Goal: Navigation & Orientation: Find specific page/section

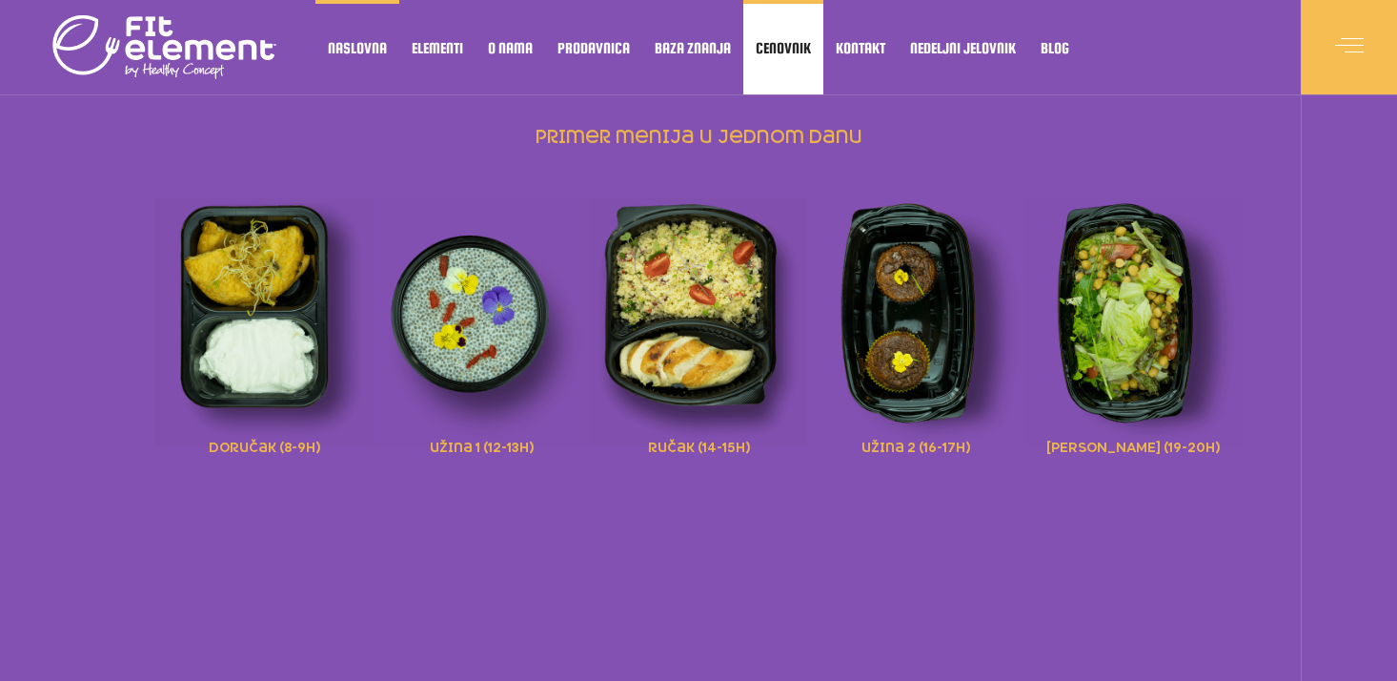
click at [781, 49] on span "Cenovnik" at bounding box center [783, 48] width 55 height 10
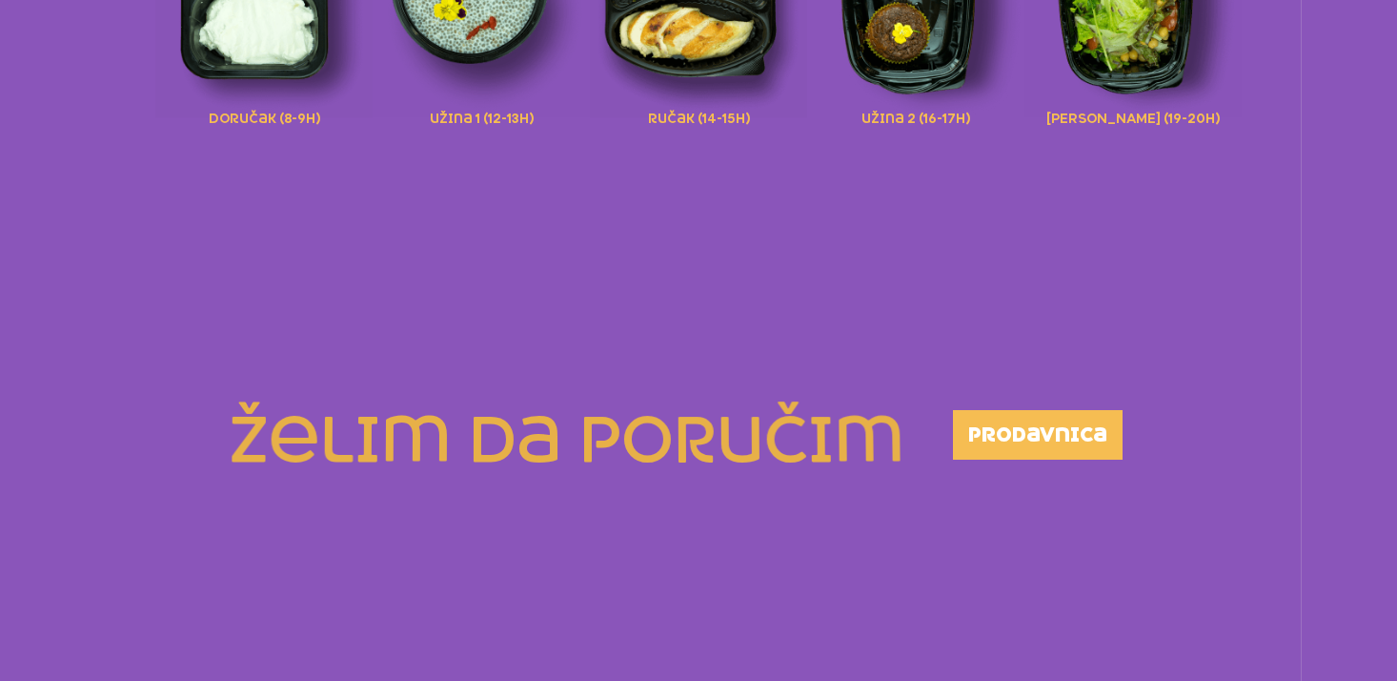
scroll to position [281, 0]
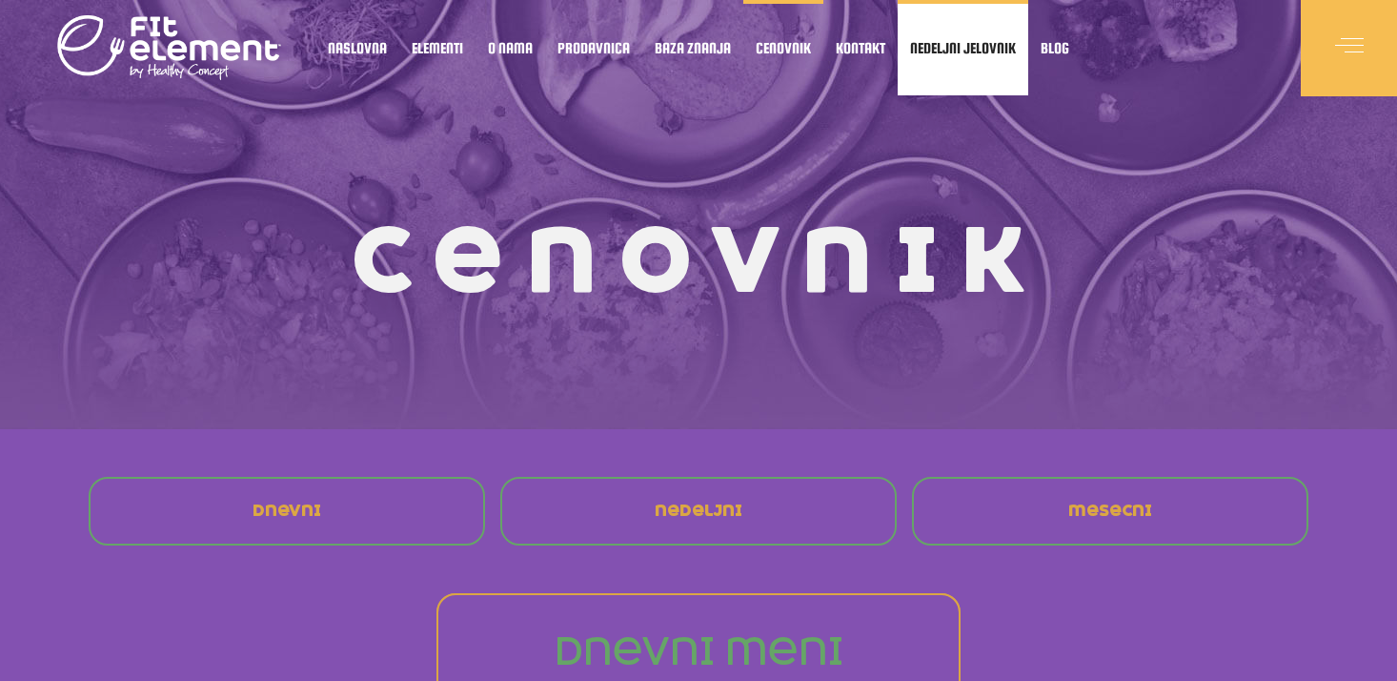
click at [927, 60] on link "Nedeljni jelovnik" at bounding box center [963, 47] width 131 height 95
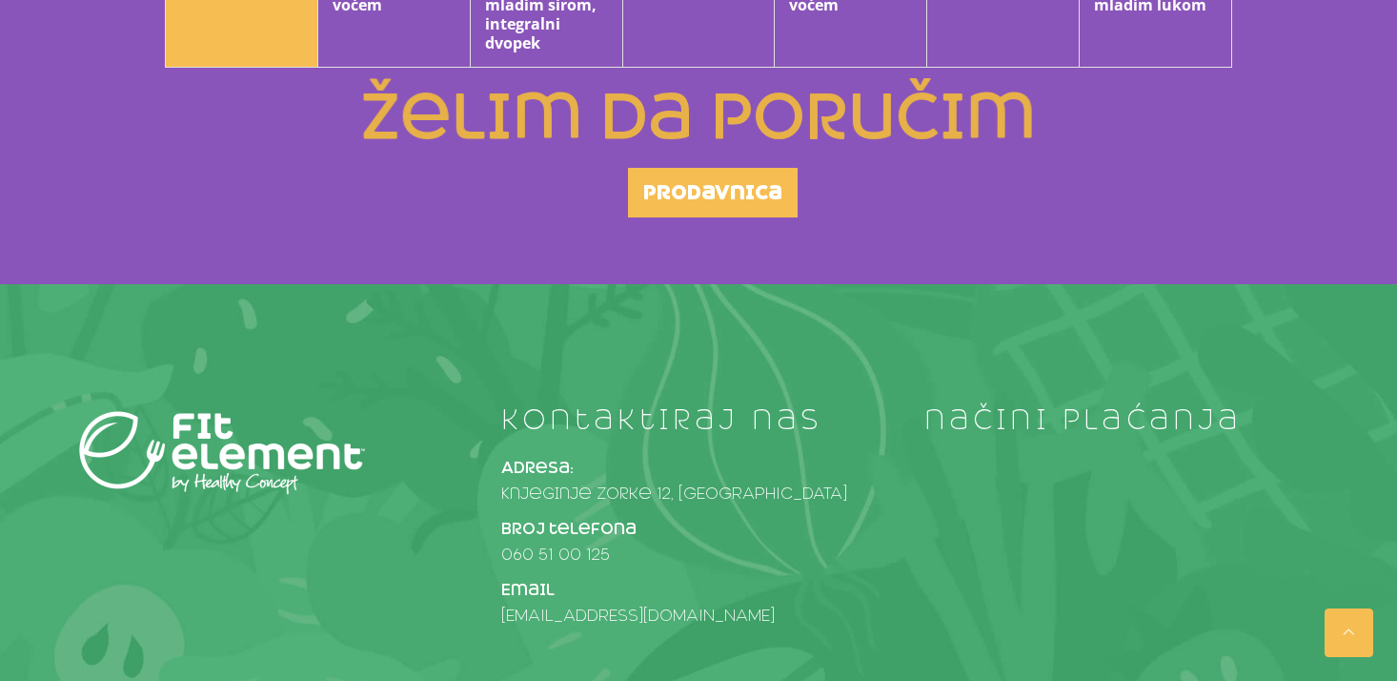
scroll to position [1314, 0]
